Goal: Task Accomplishment & Management: Manage account settings

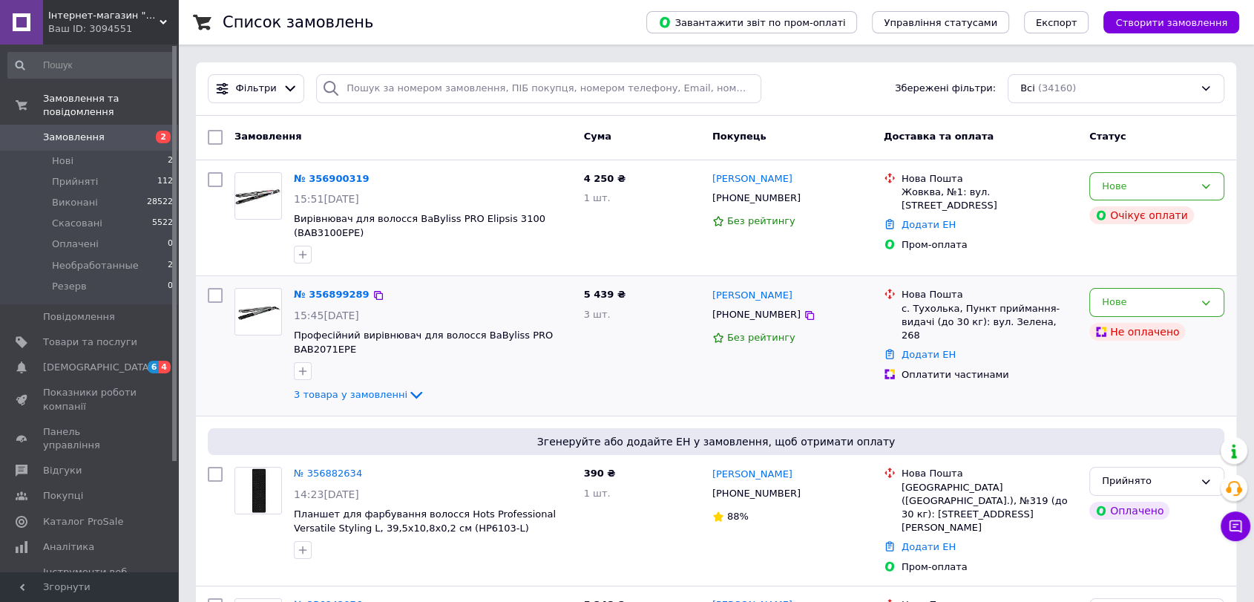
click at [211, 294] on input "checkbox" at bounding box center [215, 295] width 15 height 15
checkbox input "true"
click at [279, 139] on span "Дії для 1 замовлення" at bounding box center [288, 137] width 108 height 13
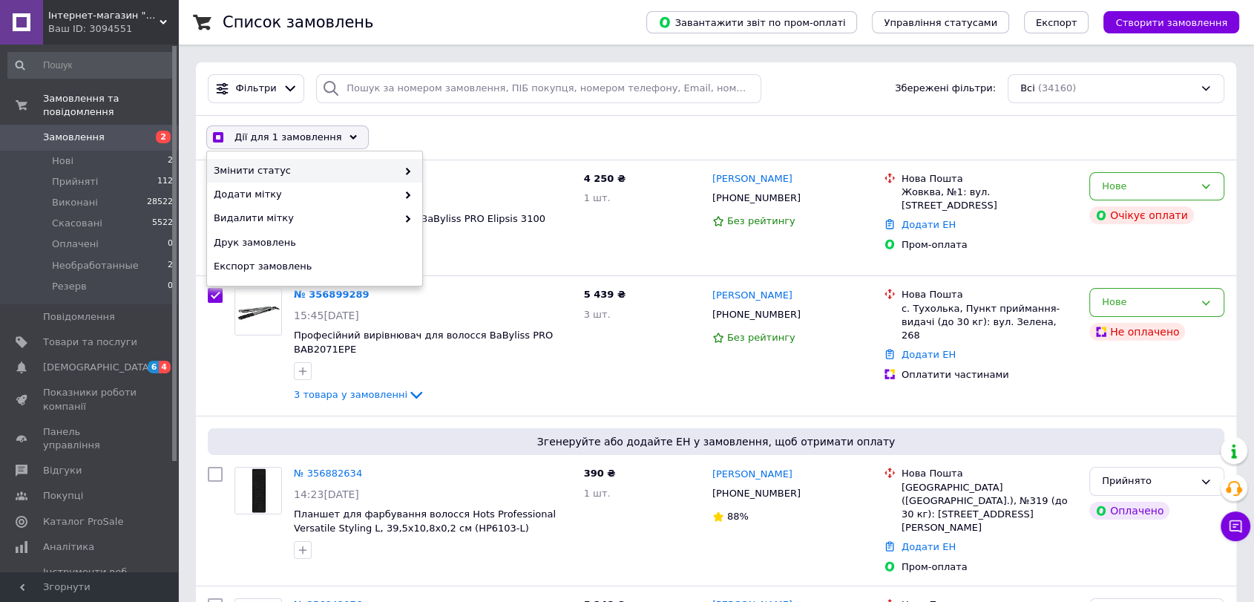
click at [304, 171] on span "Змінити статус" at bounding box center [305, 170] width 183 height 13
checkbox input "true"
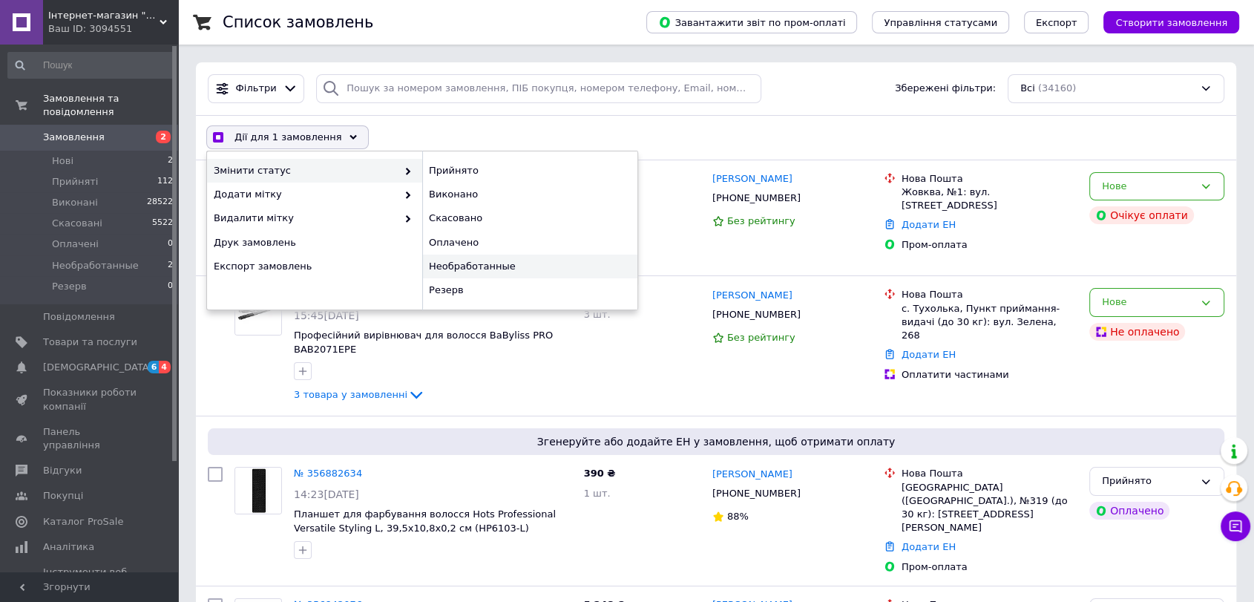
click at [487, 274] on div "Необработанные" at bounding box center [529, 266] width 215 height 24
checkbox input "false"
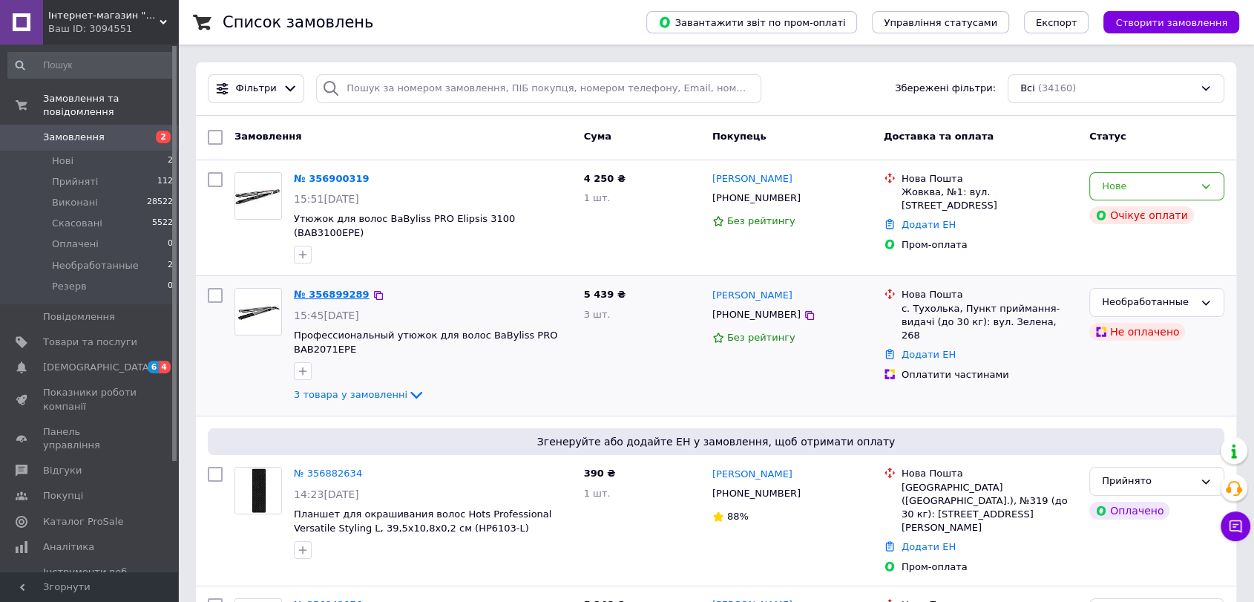
click at [324, 289] on link "№ 356899289" at bounding box center [332, 294] width 76 height 11
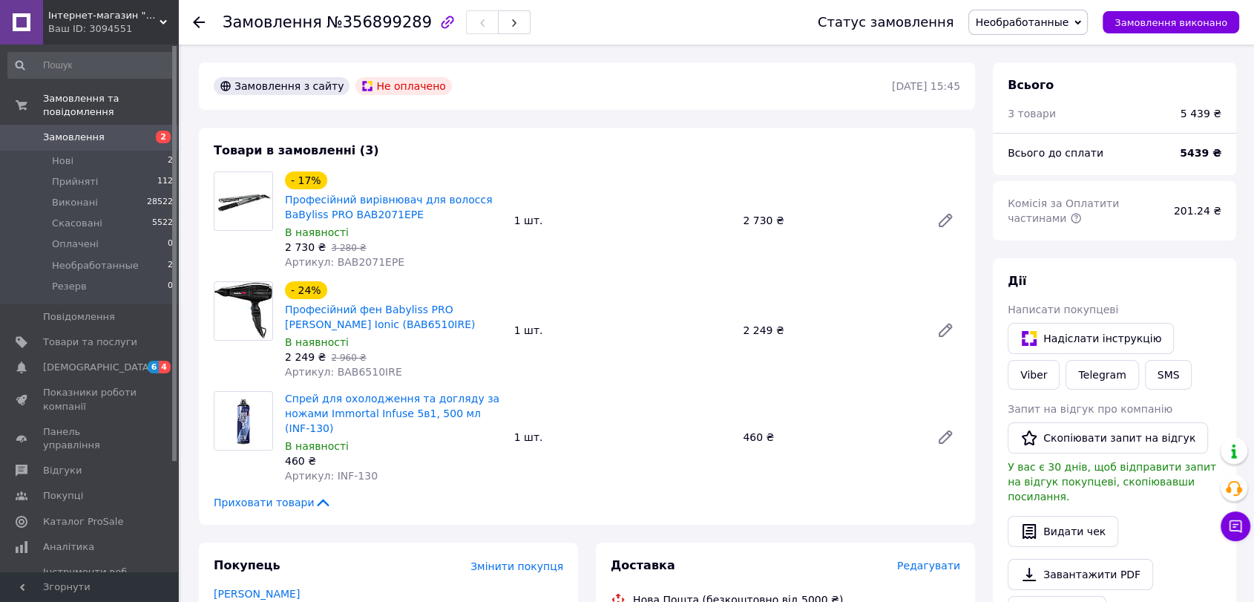
click at [1021, 19] on span "Необработанные" at bounding box center [1021, 22] width 93 height 12
click at [1039, 98] on li "Скасовано" at bounding box center [1028, 96] width 118 height 22
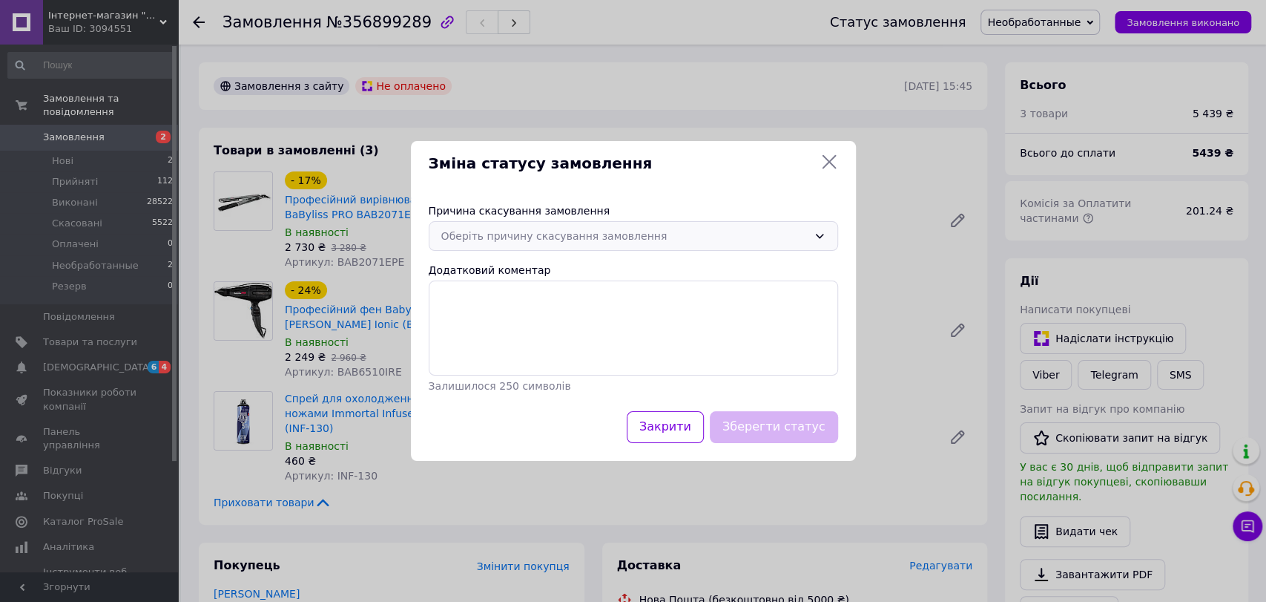
click at [580, 227] on div "Оберіть причину скасування замовлення" at bounding box center [633, 236] width 409 height 30
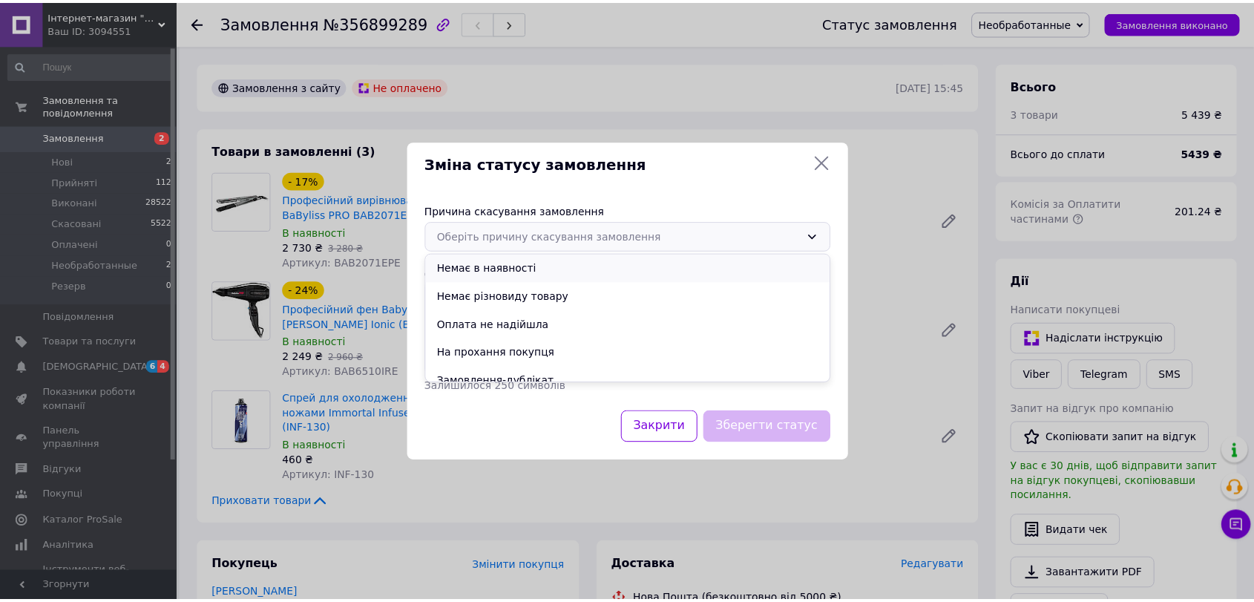
scroll to position [69, 0]
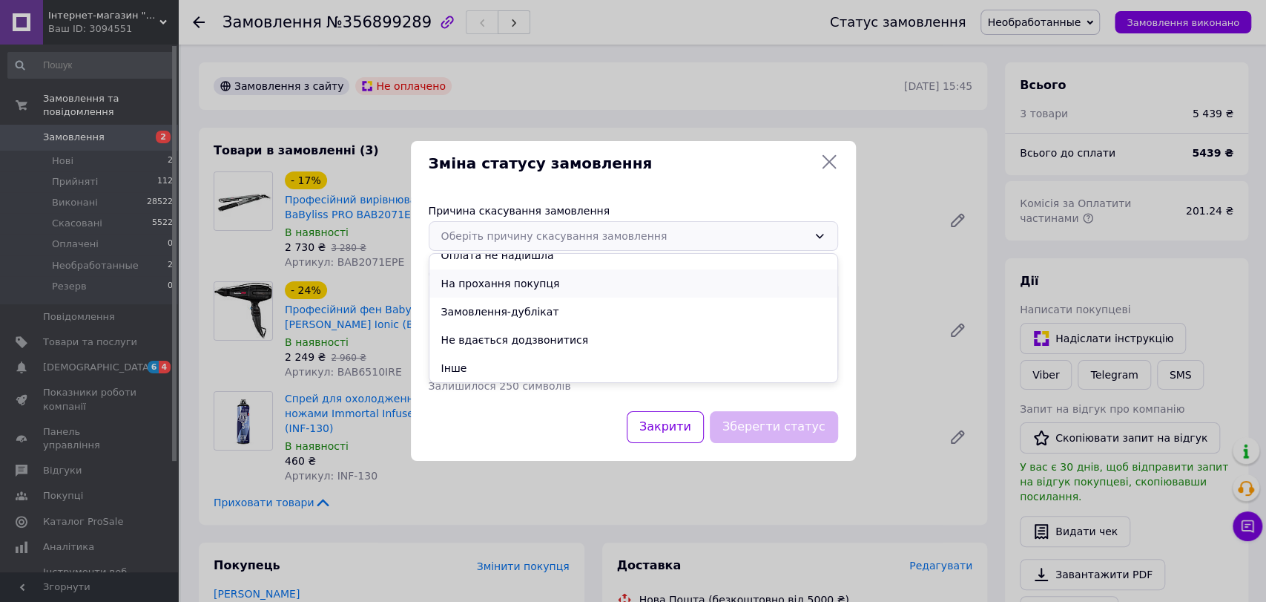
click at [546, 283] on li "На прохання покупця" at bounding box center [633, 283] width 408 height 28
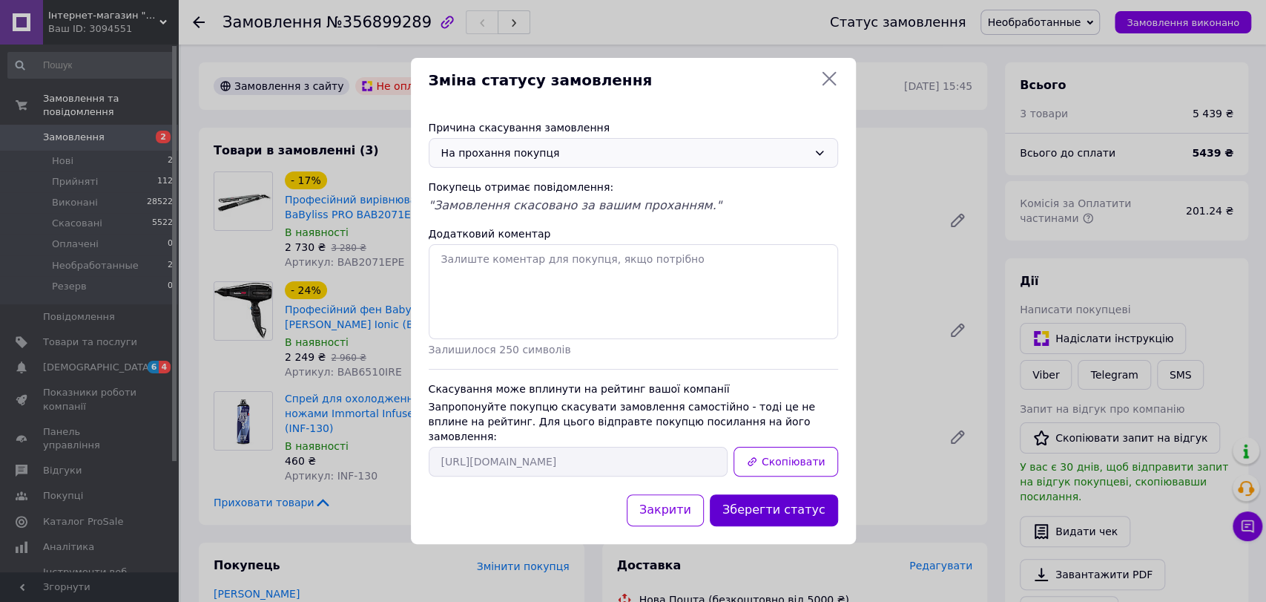
click at [777, 508] on button "Зберегти статус" at bounding box center [774, 510] width 128 height 32
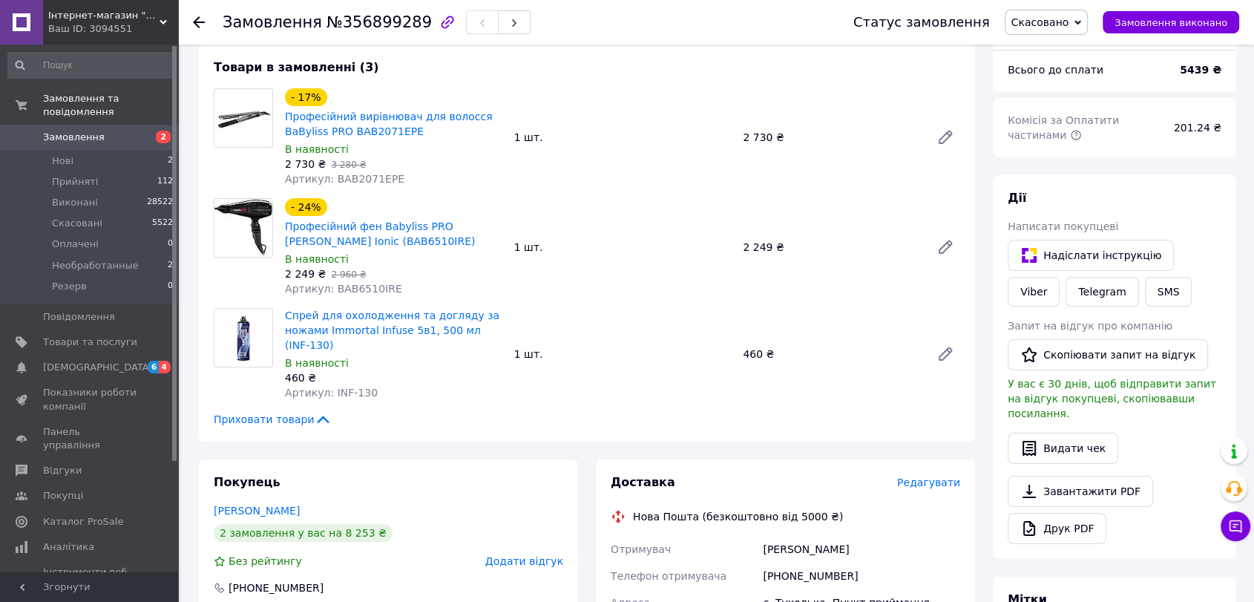
scroll to position [165, 0]
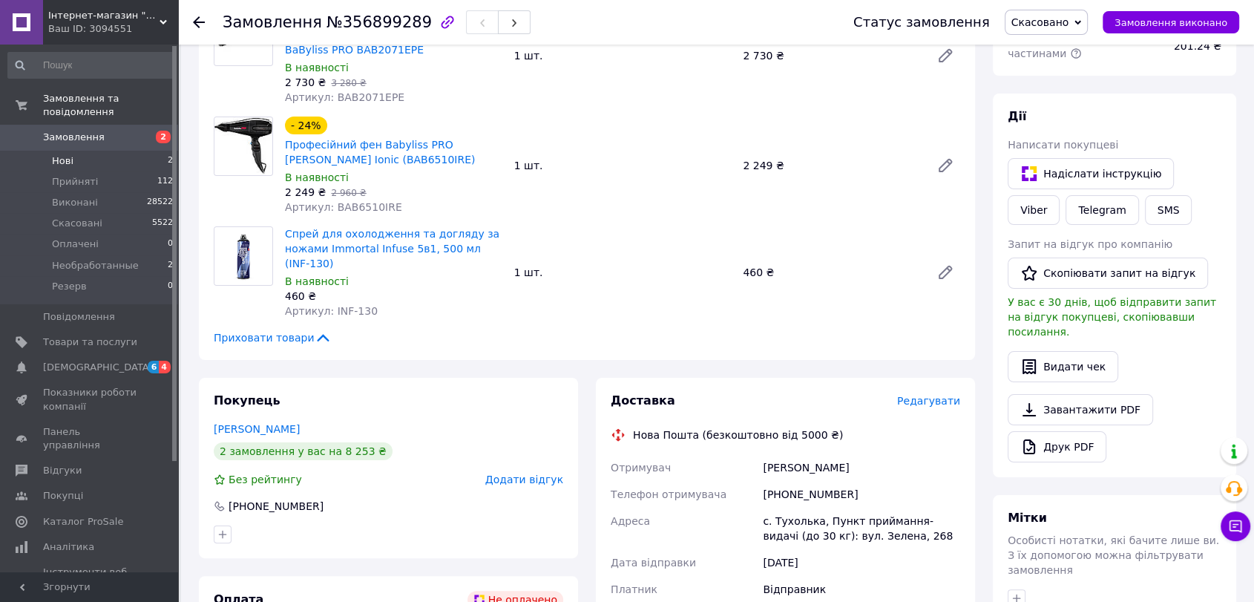
click at [101, 151] on li "Нові 2" at bounding box center [91, 161] width 182 height 21
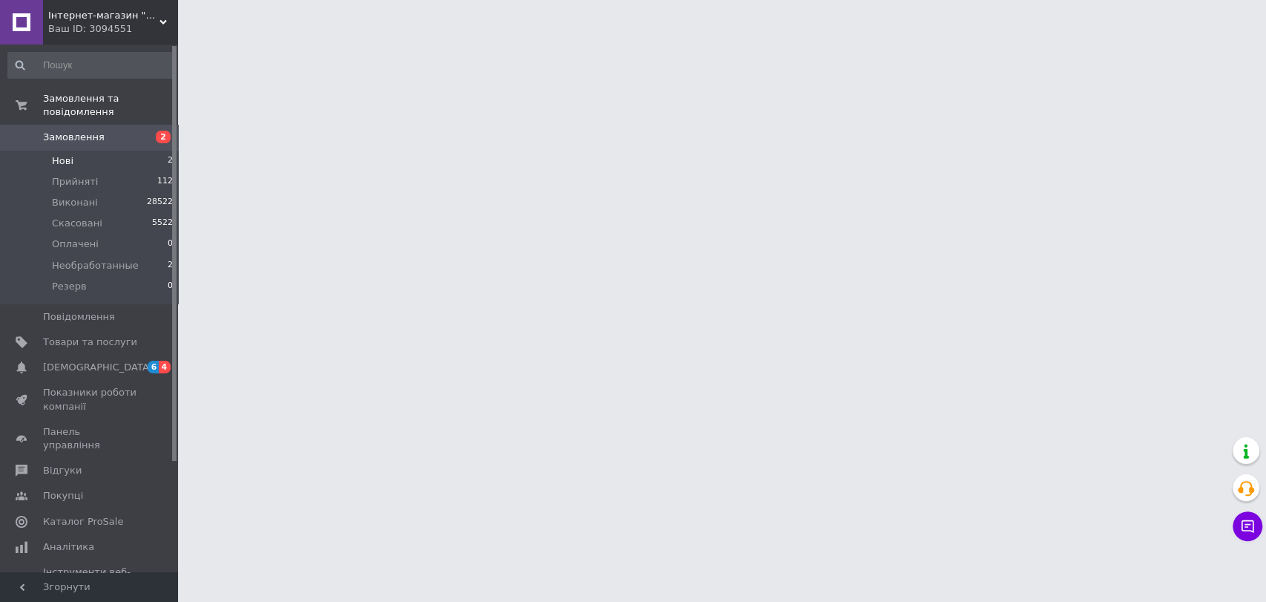
click at [101, 151] on li "Нові 2" at bounding box center [91, 161] width 182 height 21
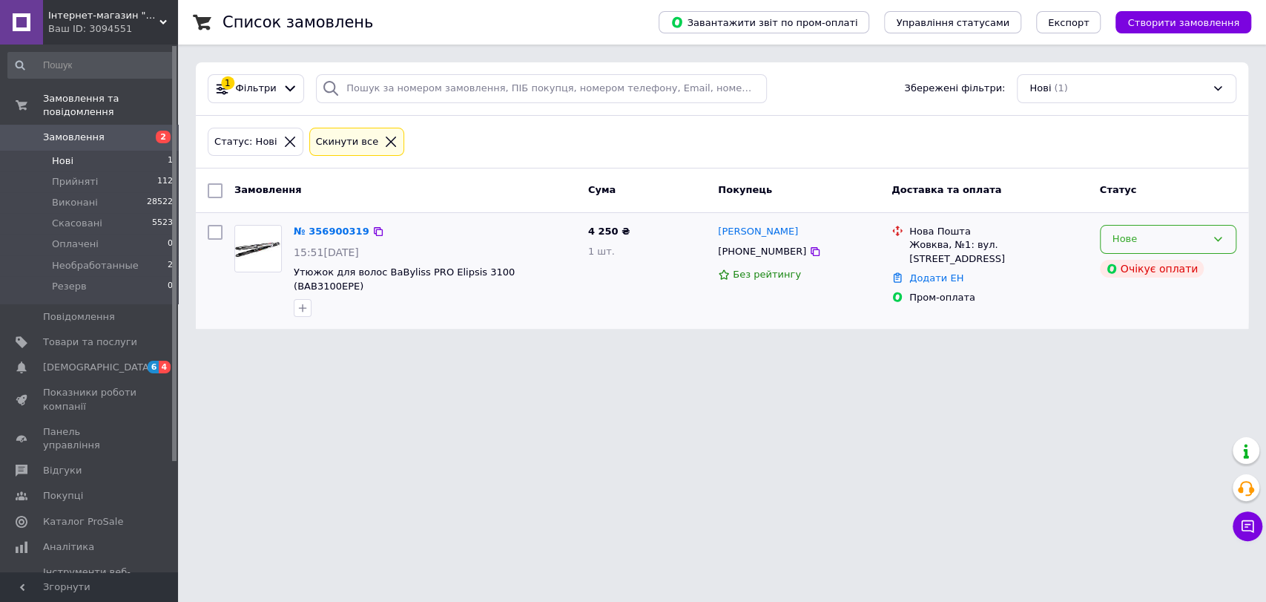
click at [1169, 238] on div "Нове" at bounding box center [1159, 239] width 93 height 16
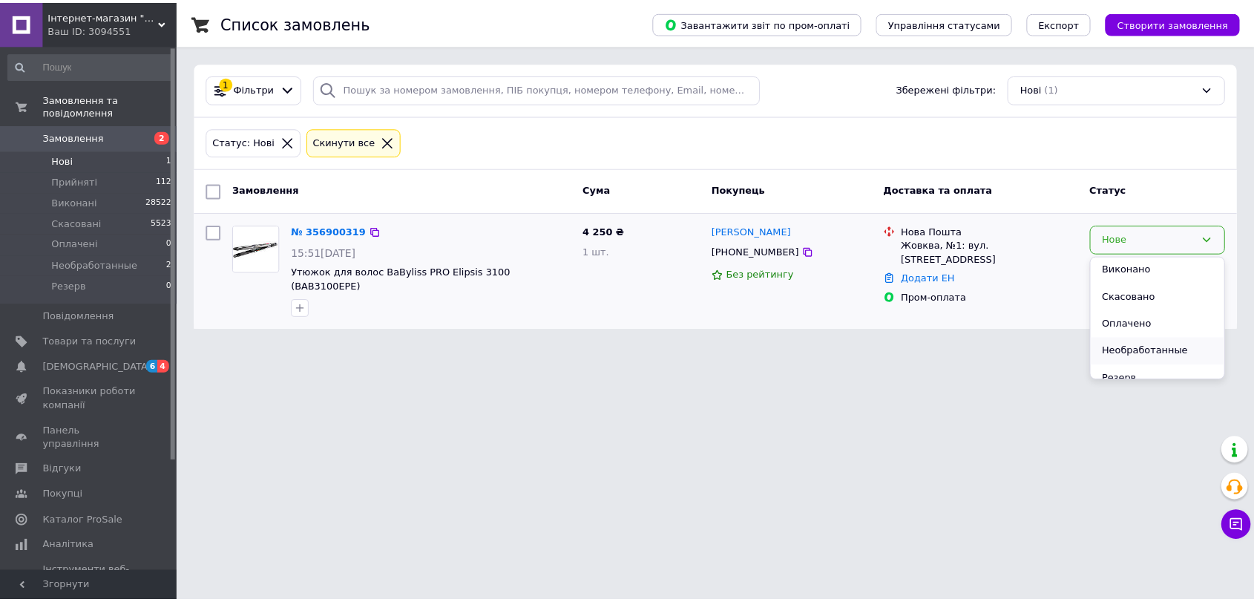
scroll to position [40, 0]
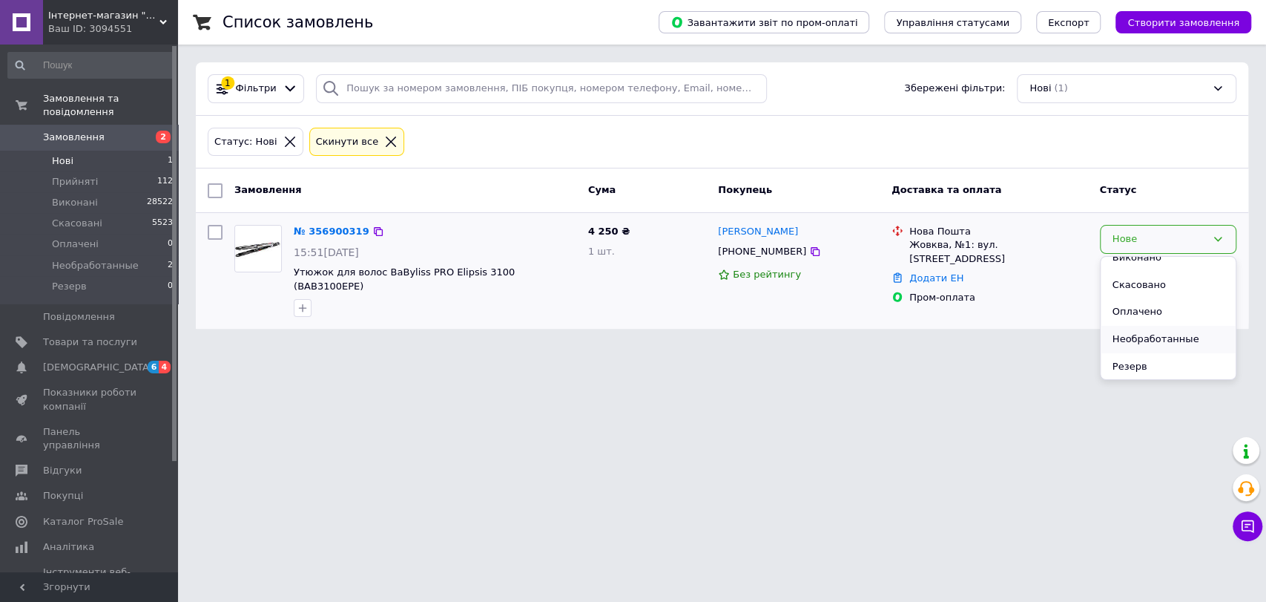
click at [1150, 348] on li "Необработанные" at bounding box center [1168, 339] width 135 height 27
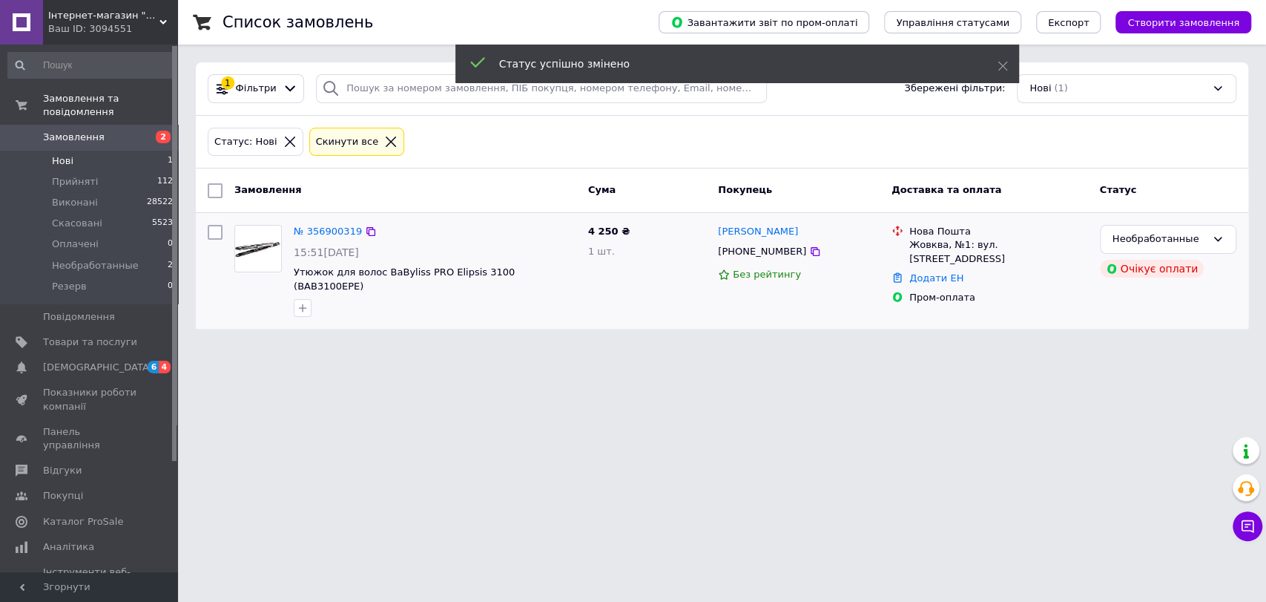
click at [602, 346] on html "Інтернет-магазин "Злий Стиліст" Ваш ID: 3094551 Сайт Інтернет-магазин "Злий Сти…" at bounding box center [633, 173] width 1266 height 346
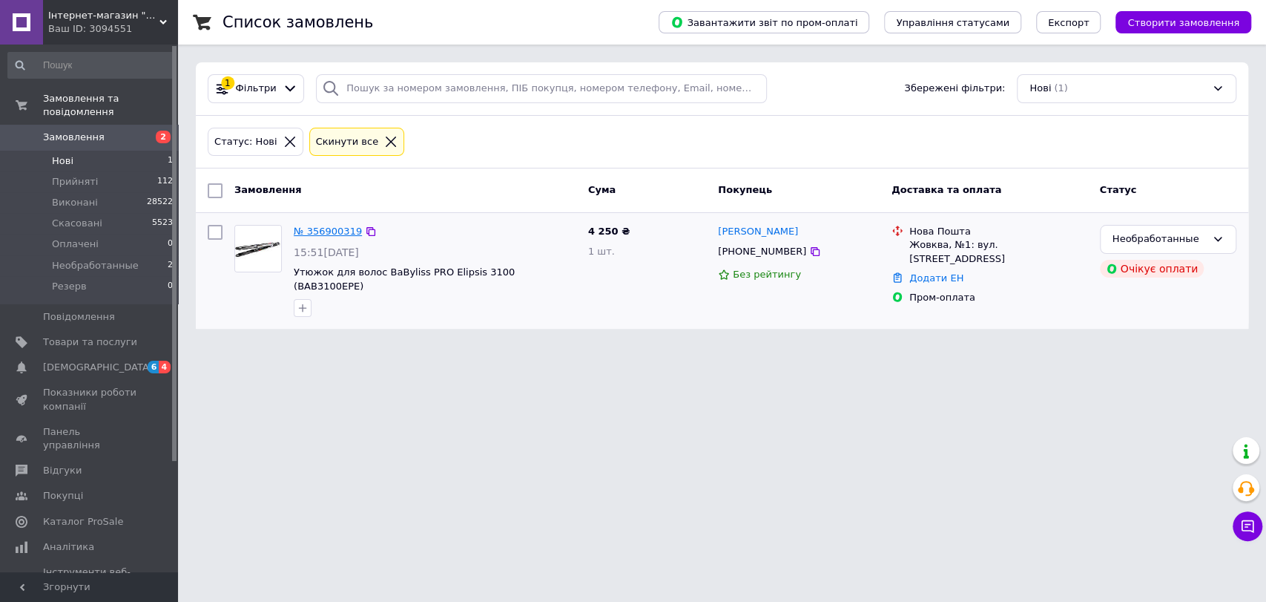
click at [338, 231] on link "№ 356900319" at bounding box center [328, 230] width 68 height 11
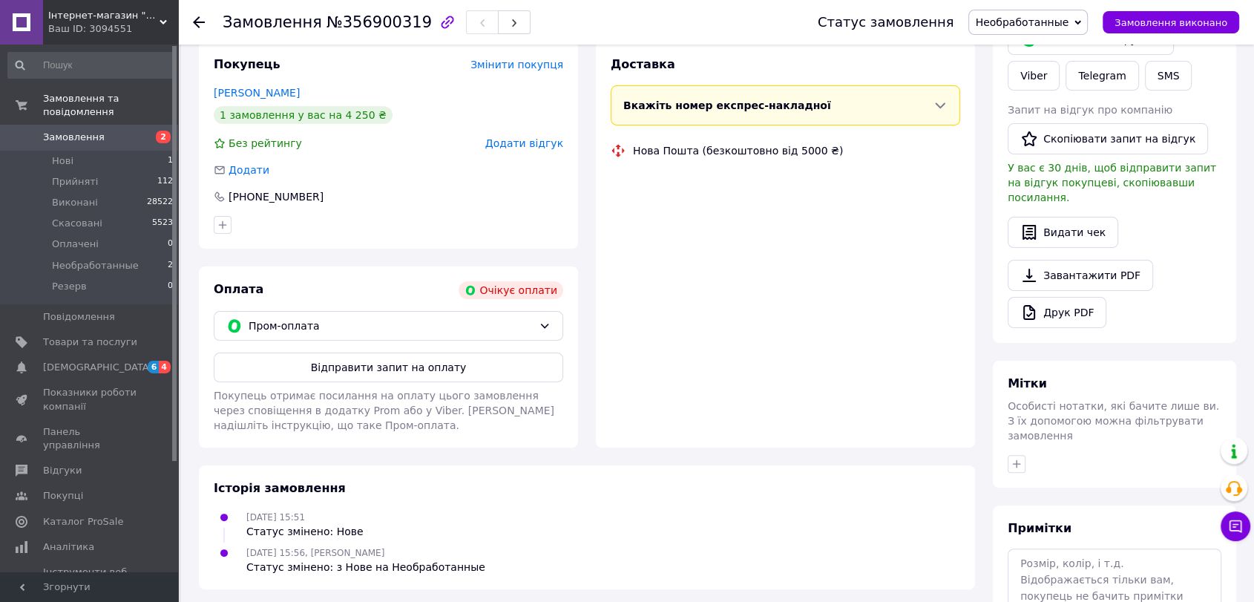
scroll to position [347, 0]
